Goal: Task Accomplishment & Management: Manage account settings

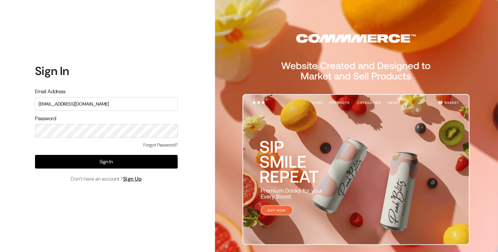
type input "[EMAIL_ADDRESS][DOMAIN_NAME]"
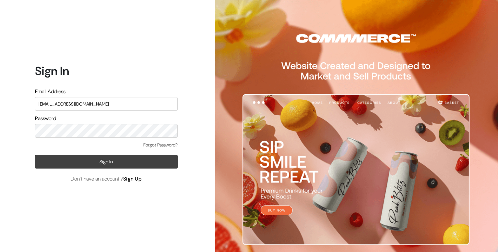
click at [110, 160] on button "Sign In" at bounding box center [106, 162] width 143 height 14
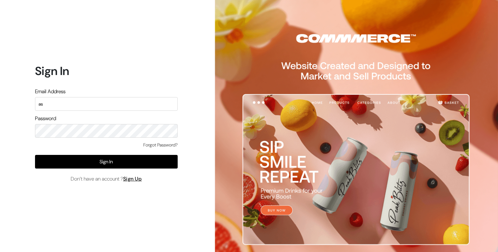
type input "a"
click at [67, 107] on input "ashish+1@gmail.com" at bounding box center [106, 104] width 143 height 14
click at [77, 104] on input "ashish+1@commmmerce.com" at bounding box center [106, 104] width 143 height 14
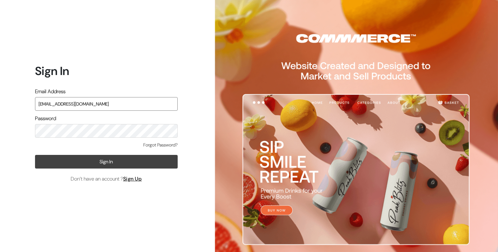
type input "[EMAIL_ADDRESS][DOMAIN_NAME]"
click at [112, 159] on button "Sign In" at bounding box center [106, 162] width 143 height 14
